Goal: Find contact information: Find contact information

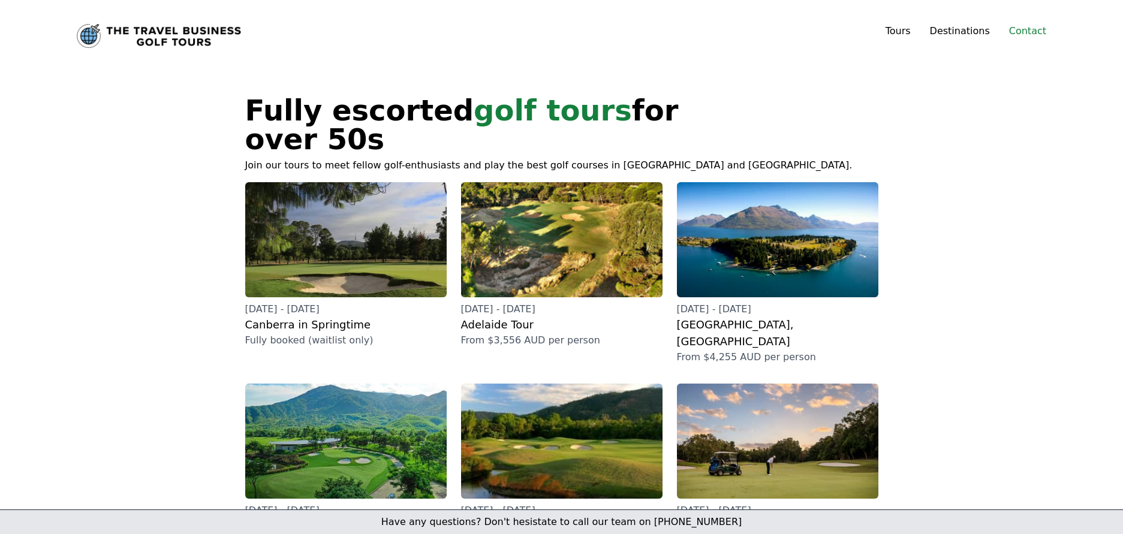
click at [1028, 36] on link "Contact" at bounding box center [1027, 31] width 37 height 14
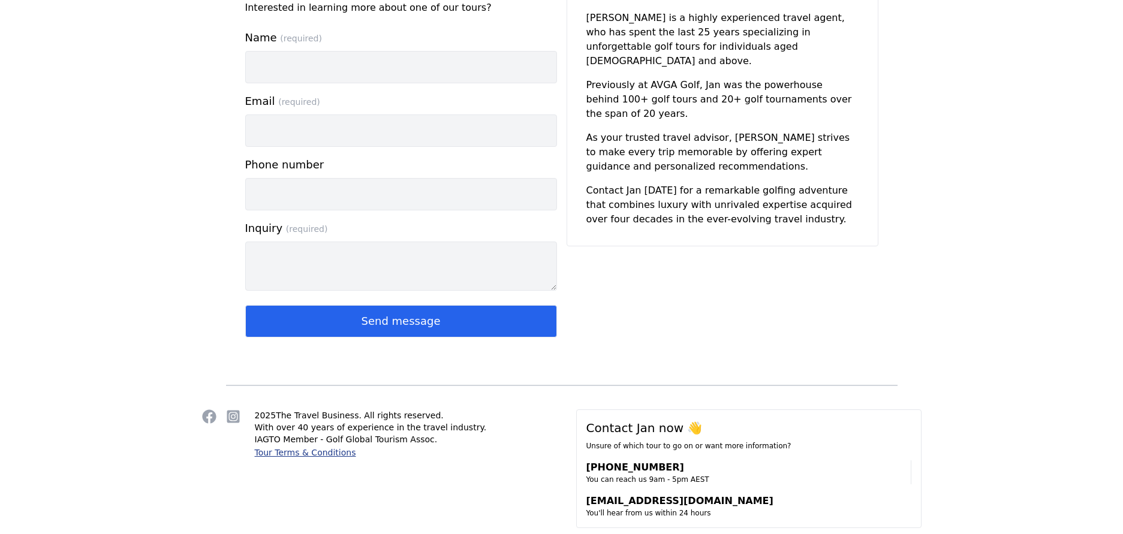
scroll to position [137, 0]
